Goal: Find specific page/section: Find specific page/section

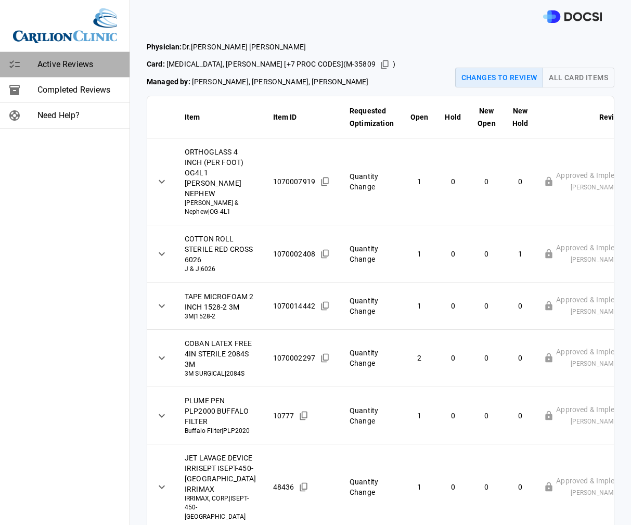
click at [79, 70] on span "Active Reviews" at bounding box center [79, 64] width 84 height 12
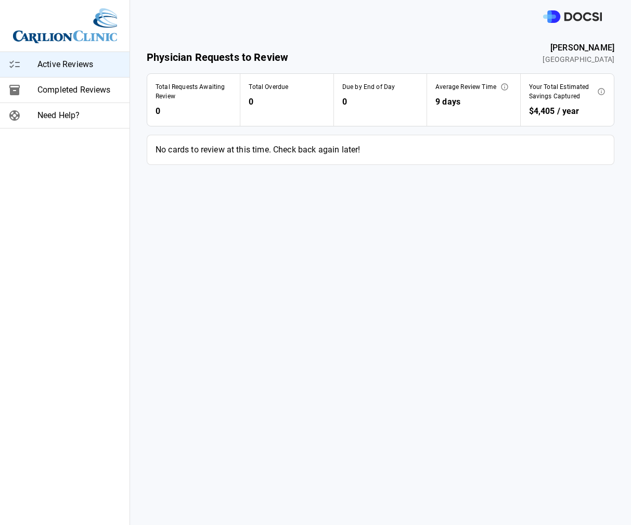
click at [73, 94] on span "Completed Reviews" at bounding box center [79, 90] width 84 height 12
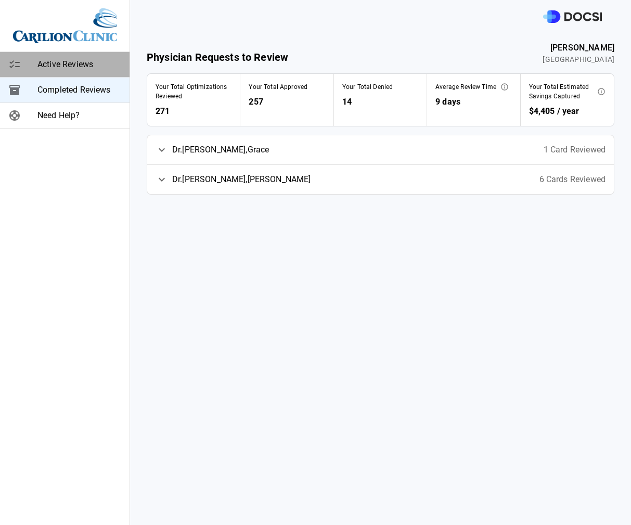
click at [69, 68] on span "Active Reviews" at bounding box center [79, 64] width 84 height 12
